Goal: Transaction & Acquisition: Purchase product/service

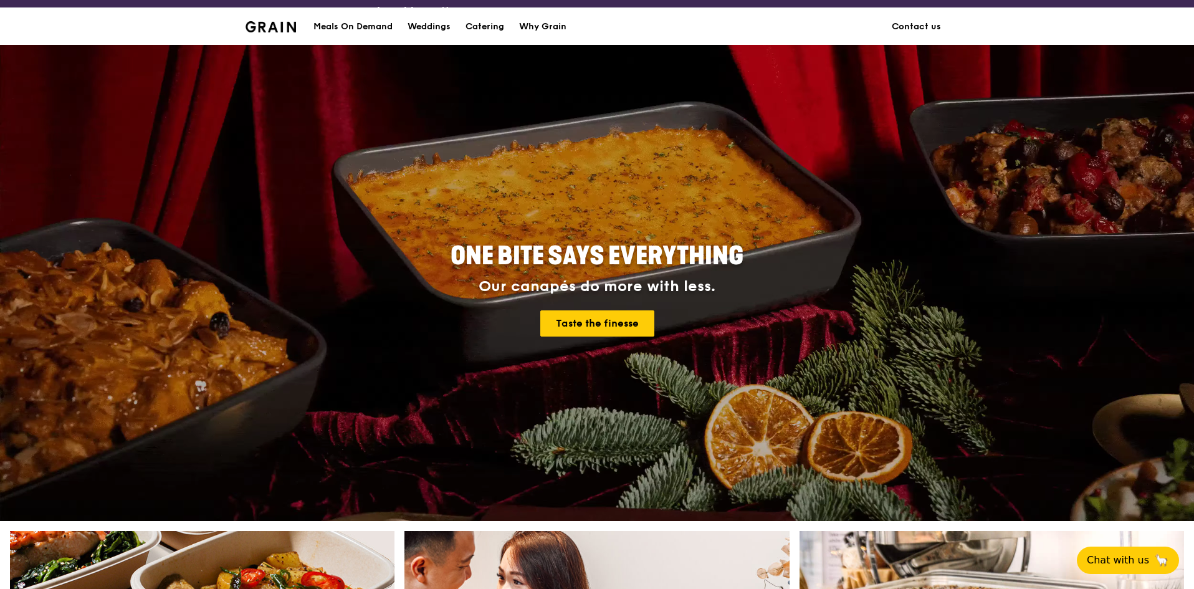
scroll to position [312, 0]
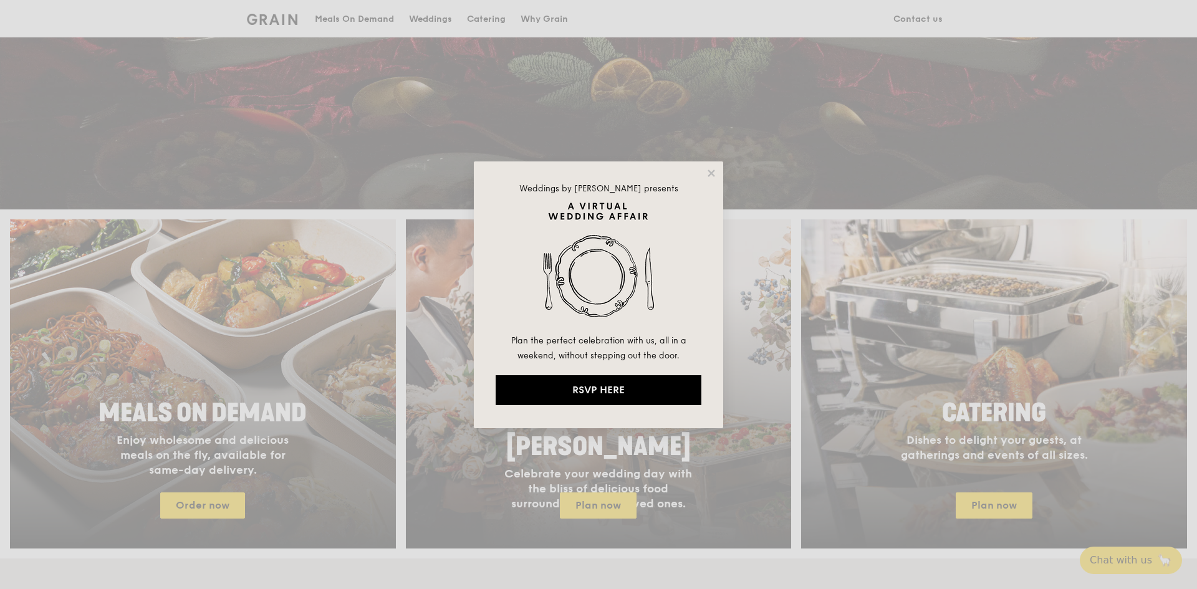
click at [718, 172] on div "Weddings by [PERSON_NAME] presents Plan the perfect celebration with us, all in…" at bounding box center [598, 294] width 249 height 267
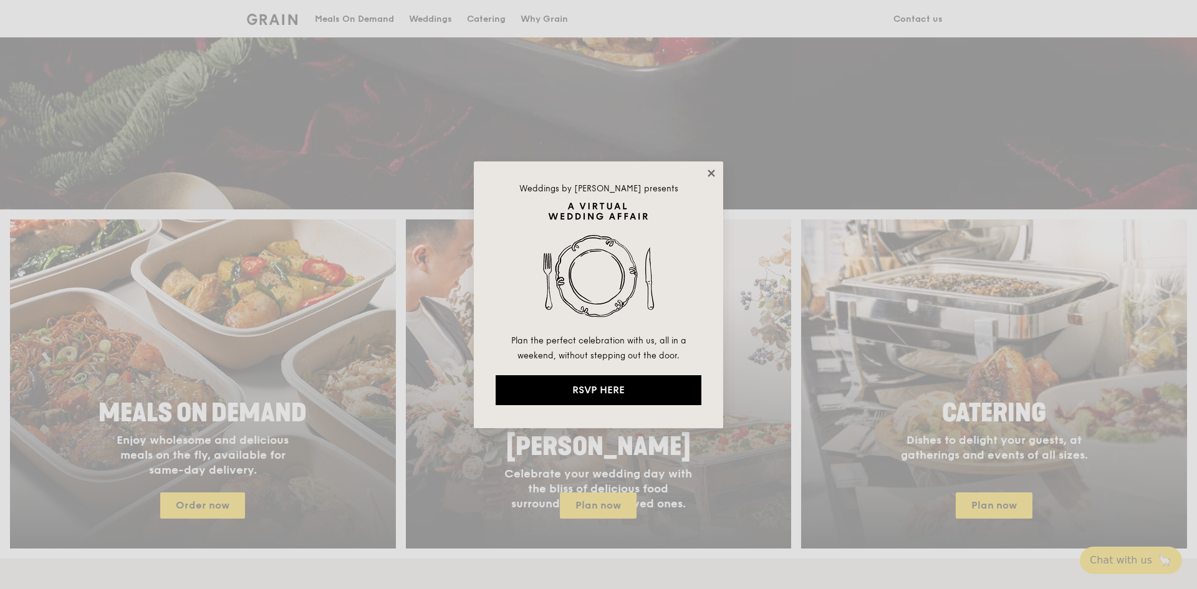
click at [709, 175] on icon at bounding box center [711, 173] width 7 height 7
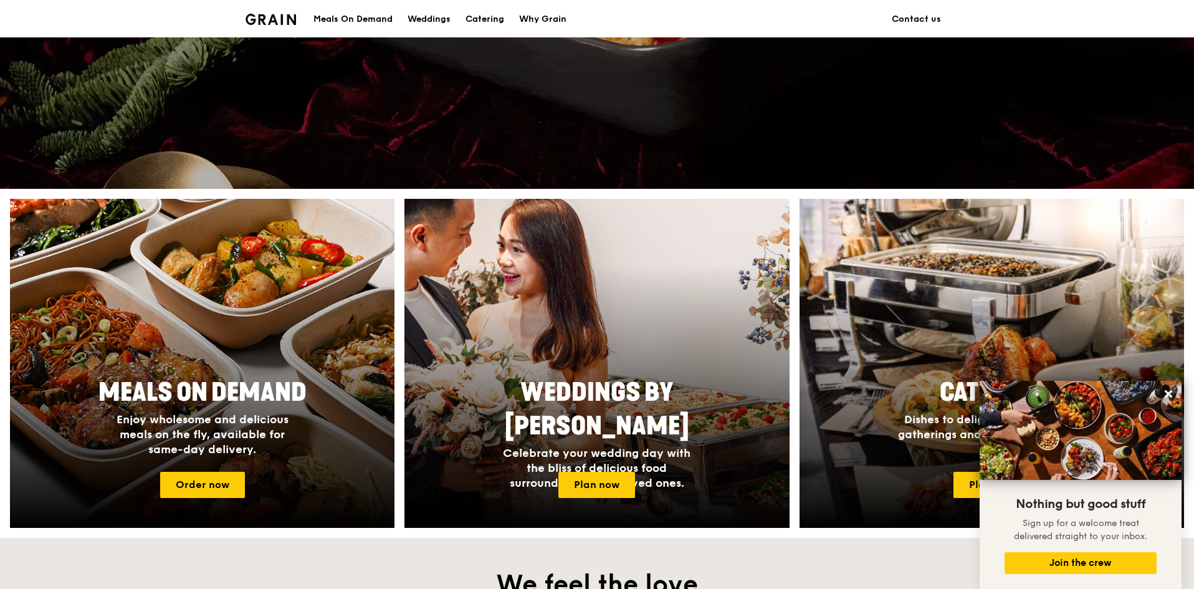
scroll to position [436, 0]
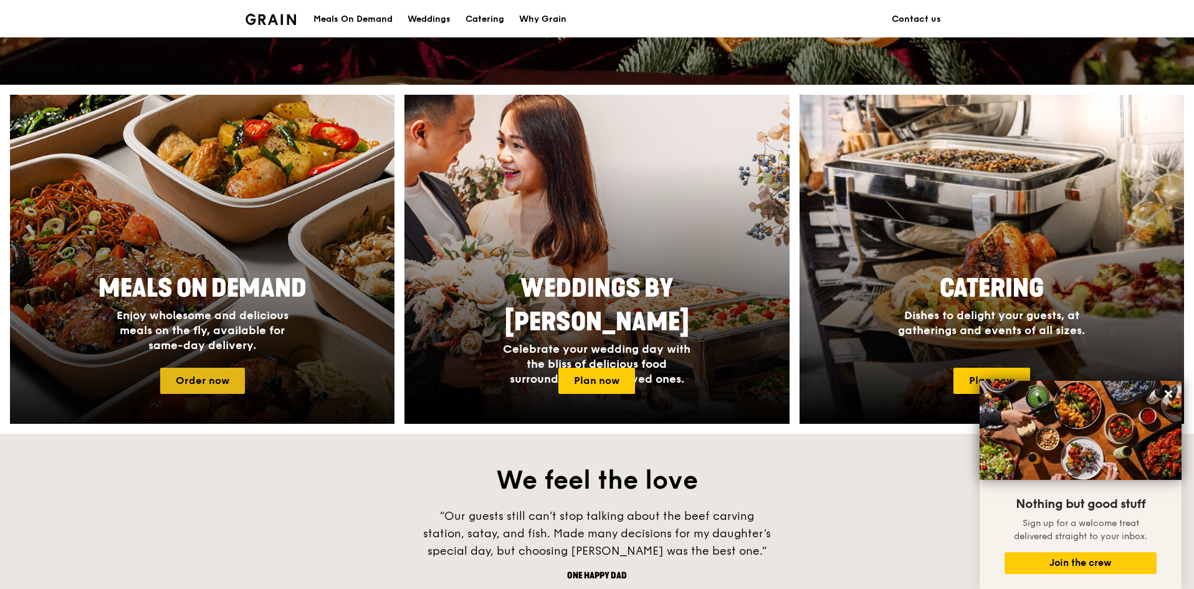
click at [192, 383] on link "Order now" at bounding box center [202, 381] width 85 height 26
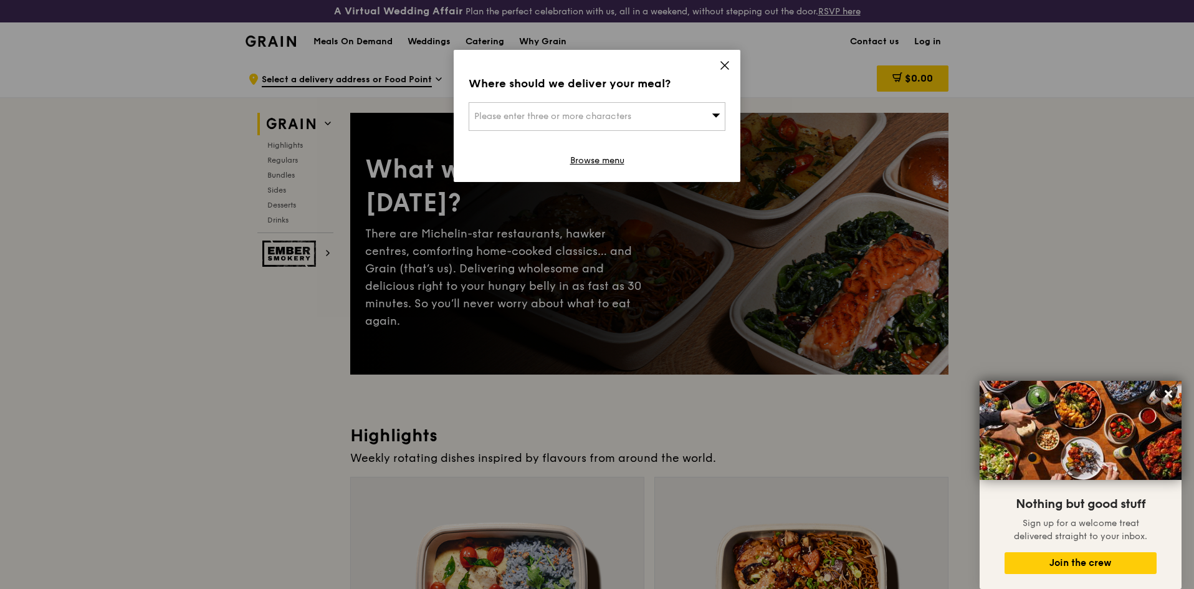
click at [714, 115] on icon at bounding box center [716, 114] width 9 height 9
click at [727, 69] on icon at bounding box center [724, 65] width 11 height 11
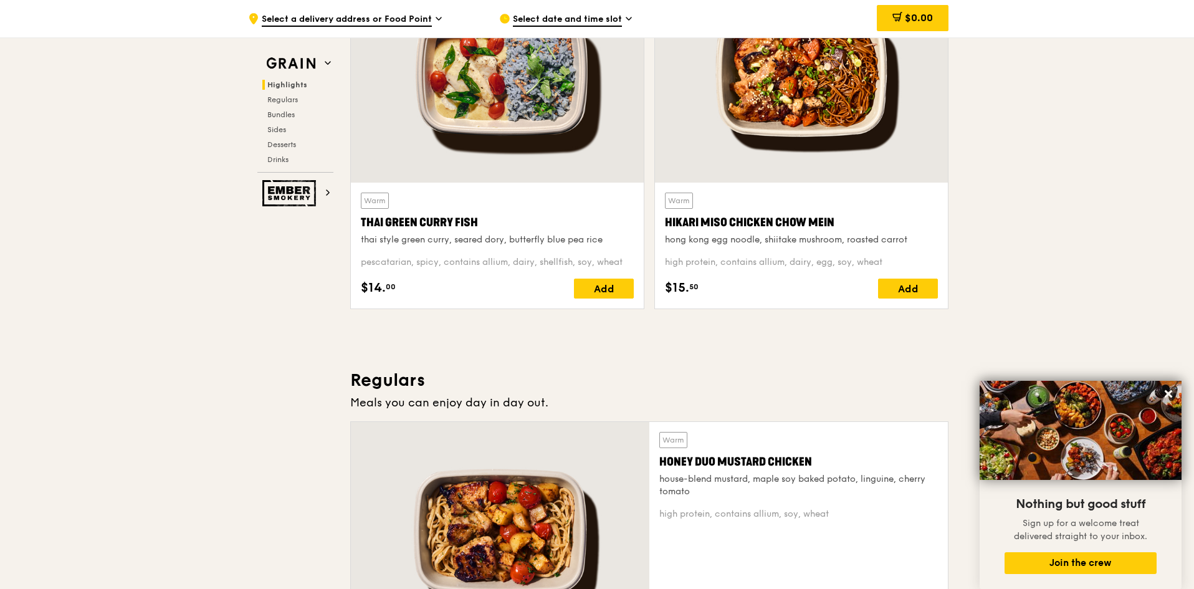
scroll to position [686, 0]
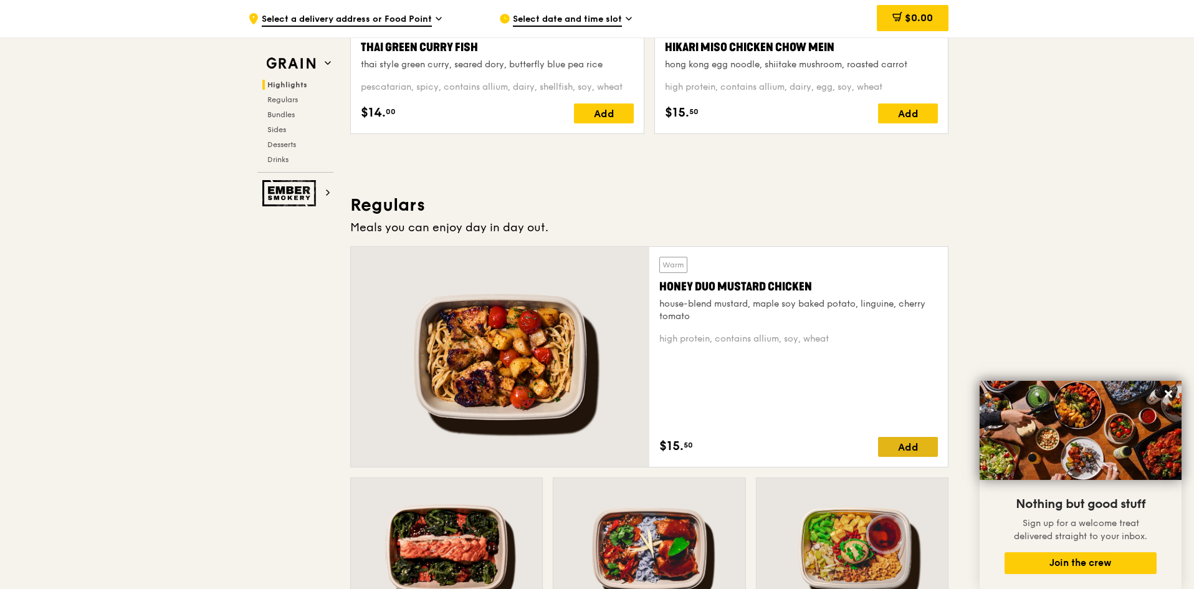
click at [893, 446] on div "Add" at bounding box center [908, 447] width 60 height 20
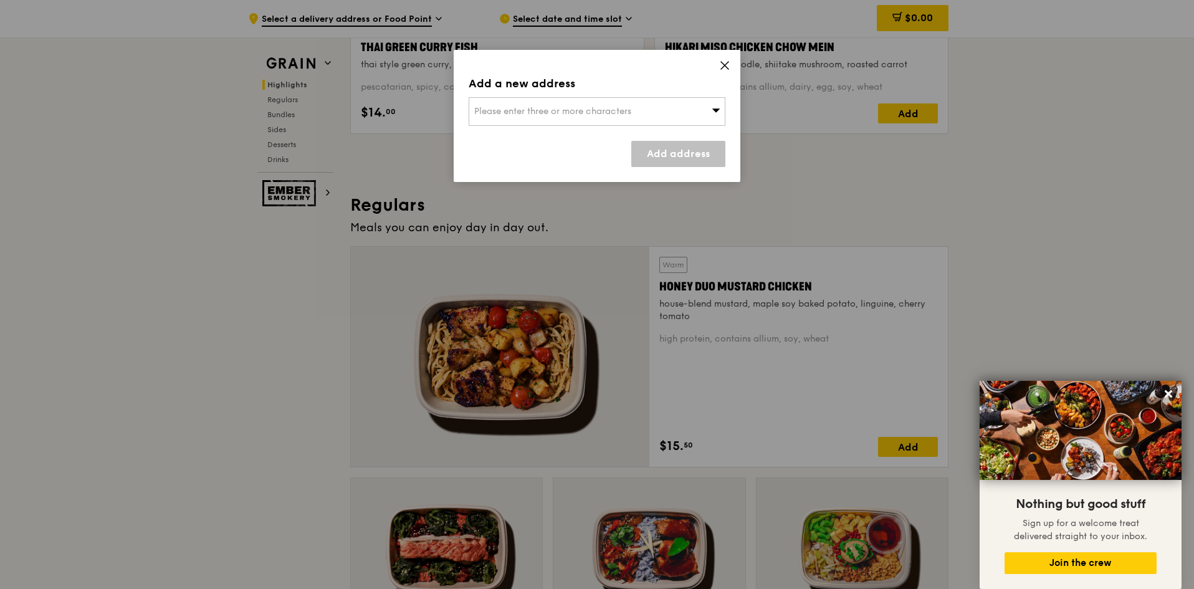
click at [513, 109] on span "Please enter three or more characters" at bounding box center [552, 111] width 157 height 11
type input "048581"
click at [559, 110] on div "[STREET_ADDRESS]" at bounding box center [597, 111] width 257 height 29
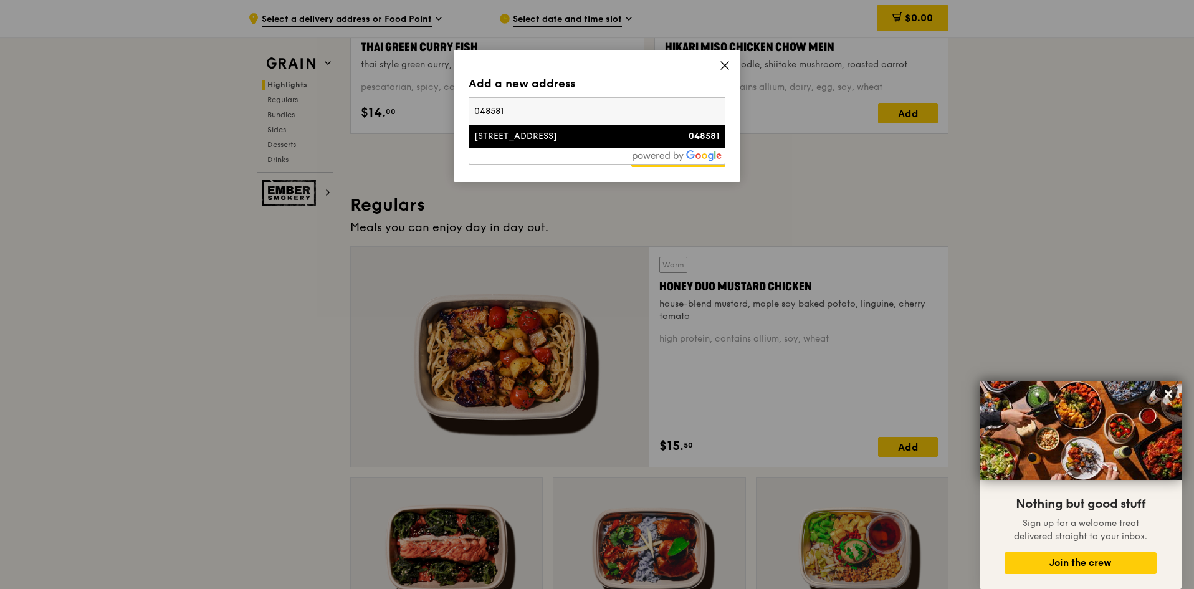
click at [552, 135] on div "[STREET_ADDRESS]" at bounding box center [566, 136] width 185 height 12
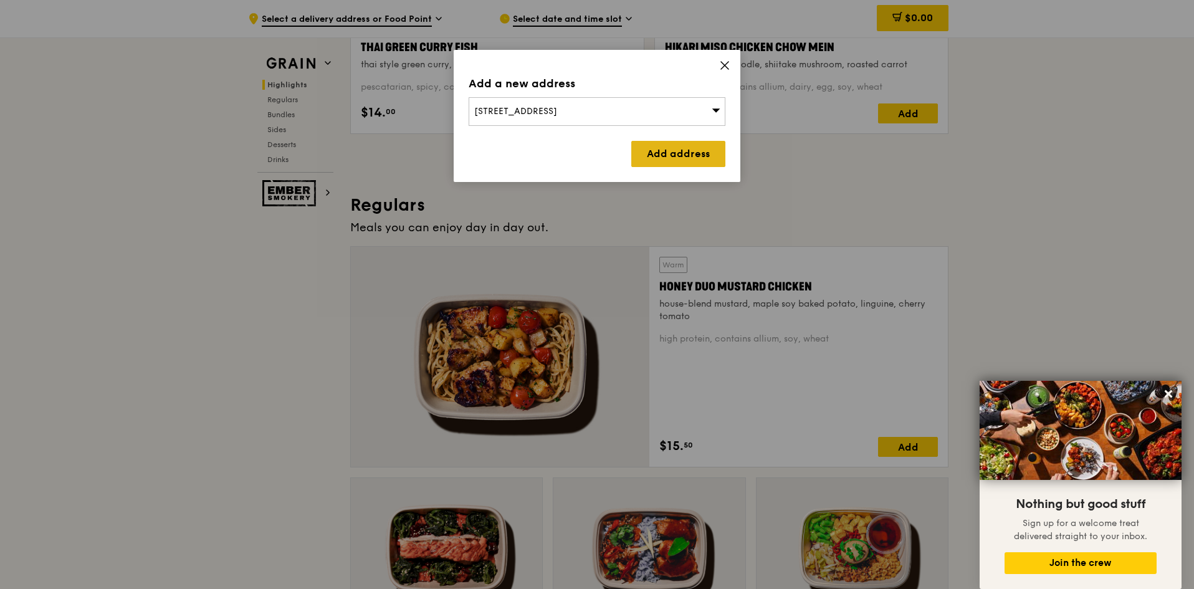
click at [703, 156] on link "Add address" at bounding box center [679, 154] width 94 height 26
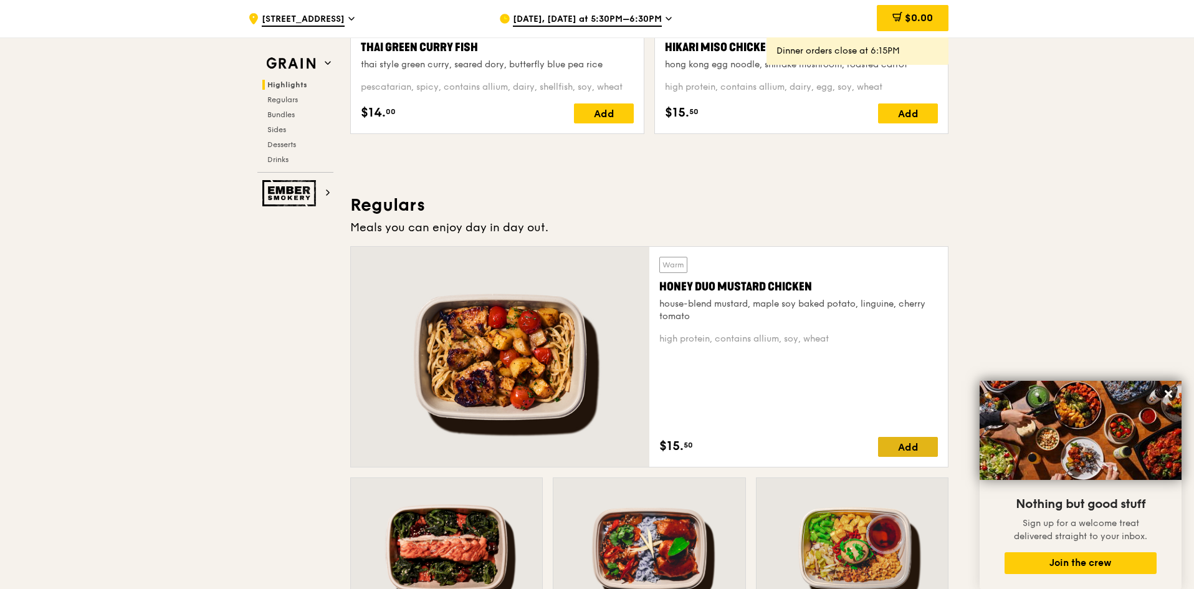
click at [914, 445] on div "Add" at bounding box center [908, 447] width 60 height 20
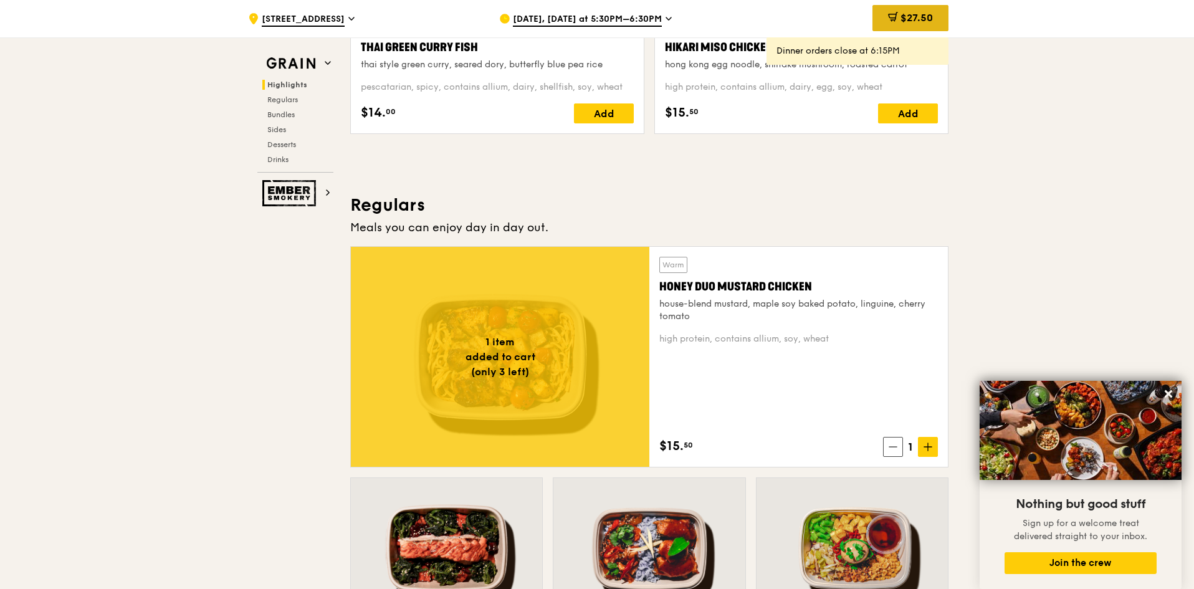
click at [906, 23] on span "$27.50" at bounding box center [917, 18] width 32 height 12
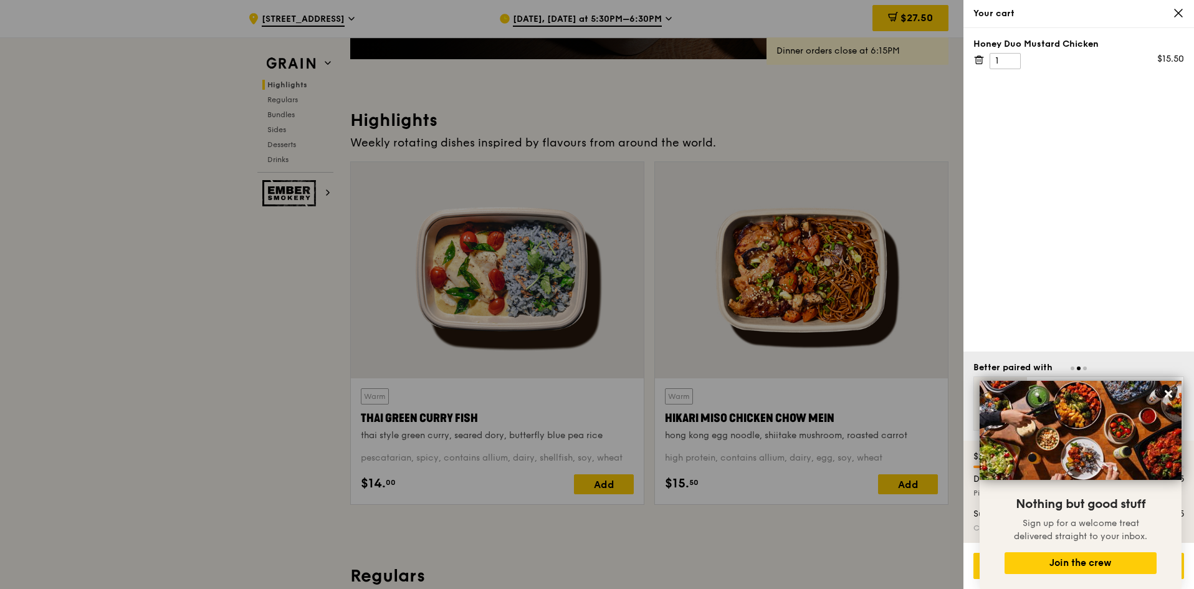
scroll to position [187, 0]
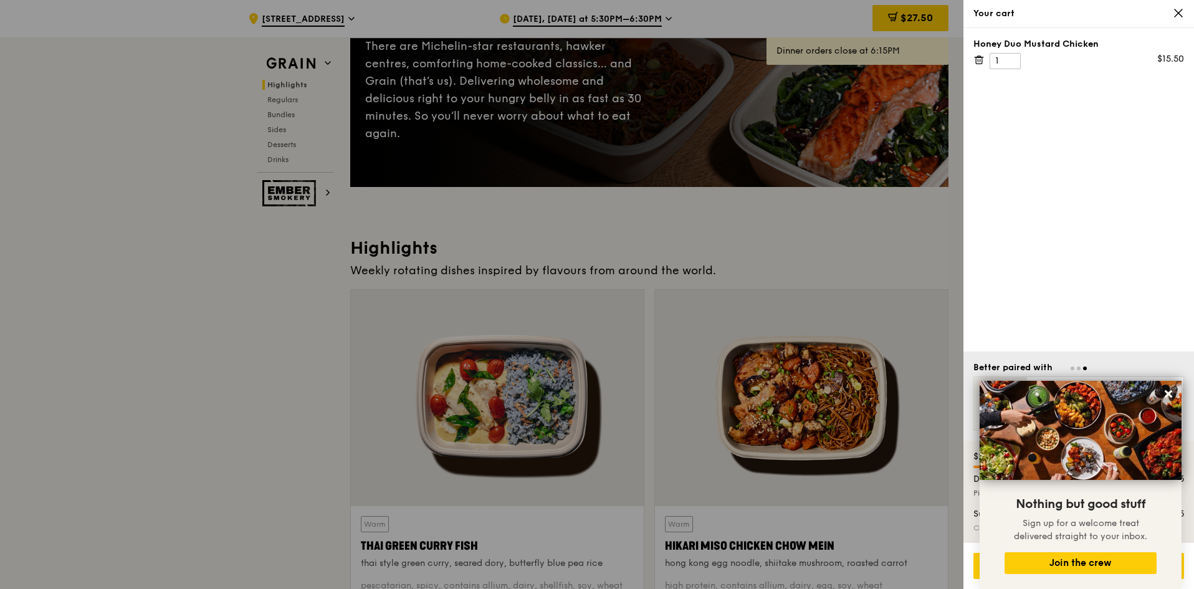
click at [1181, 17] on icon at bounding box center [1178, 12] width 11 height 11
